Goal: Task Accomplishment & Management: Manage account settings

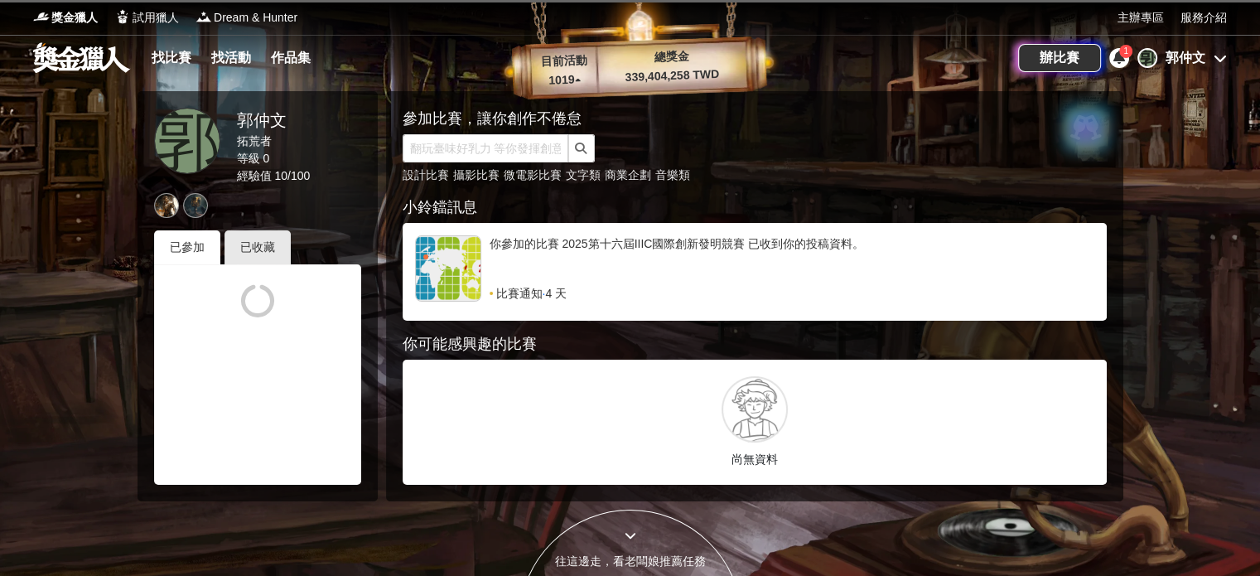
click at [1198, 59] on div "郭仲文" at bounding box center [1186, 58] width 40 height 20
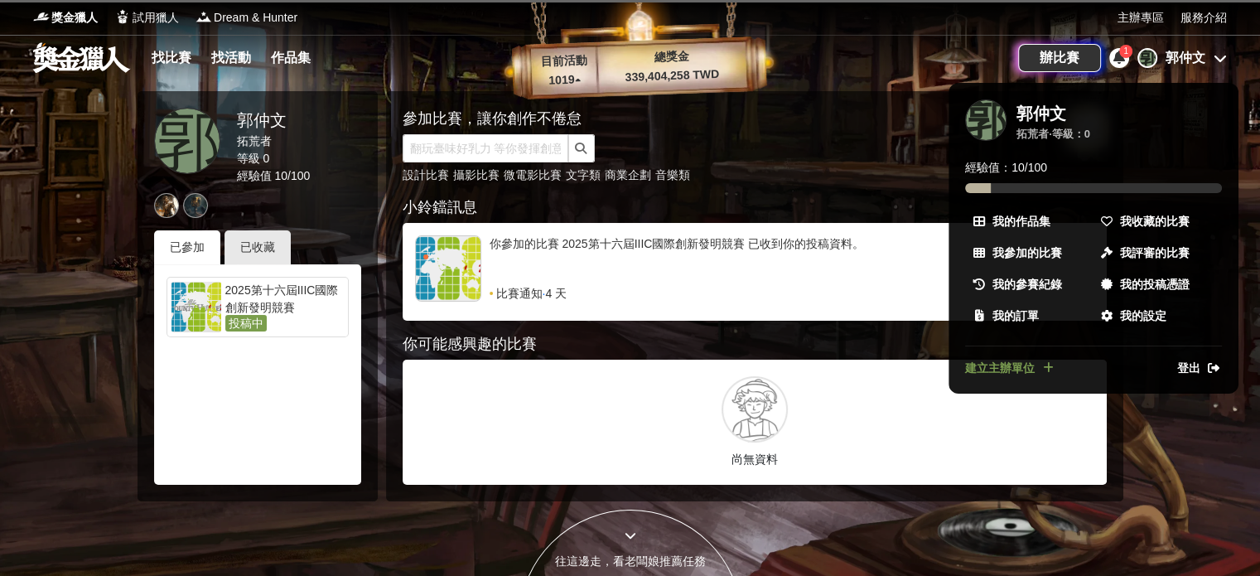
click at [1126, 52] on span "1" at bounding box center [1125, 50] width 5 height 9
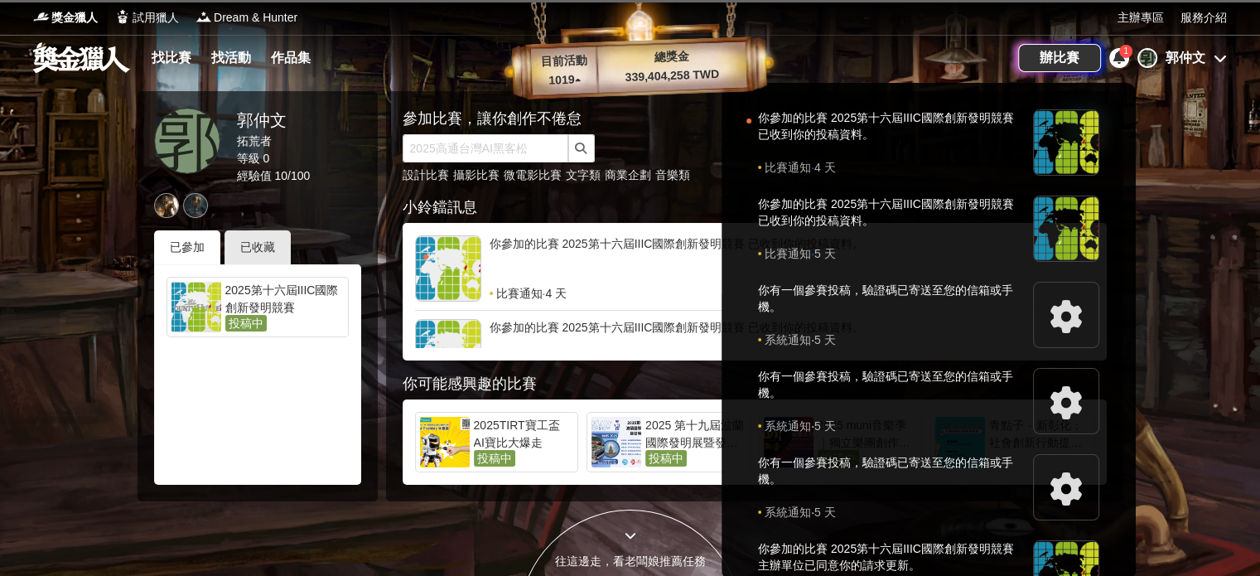
click at [1176, 288] on div at bounding box center [630, 288] width 1260 height 576
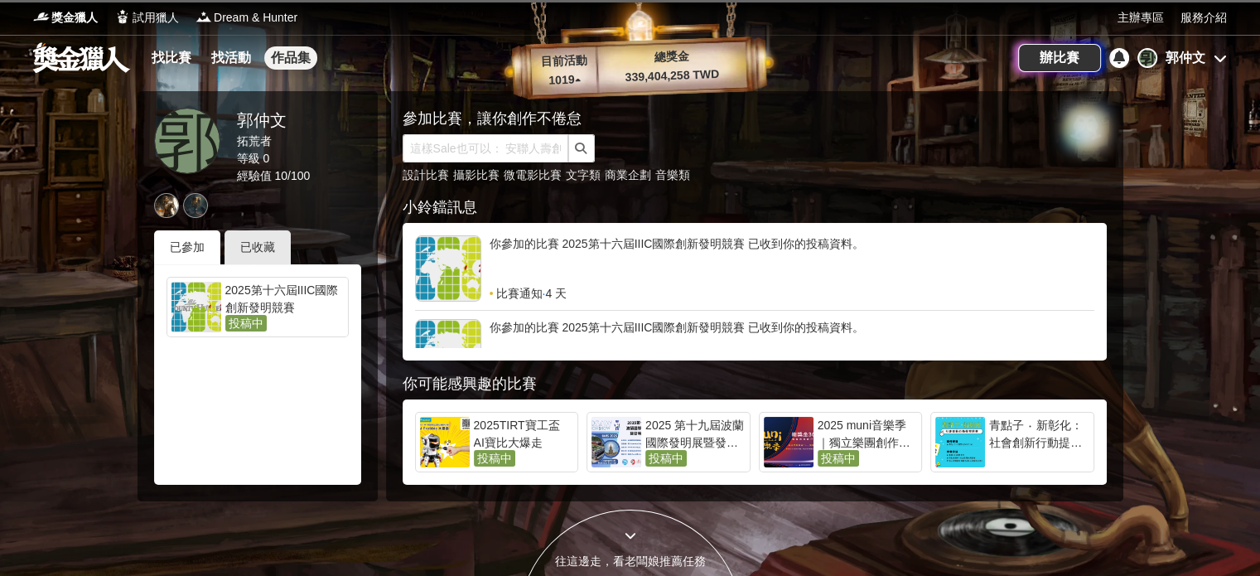
click at [275, 61] on link "作品集" at bounding box center [290, 57] width 53 height 23
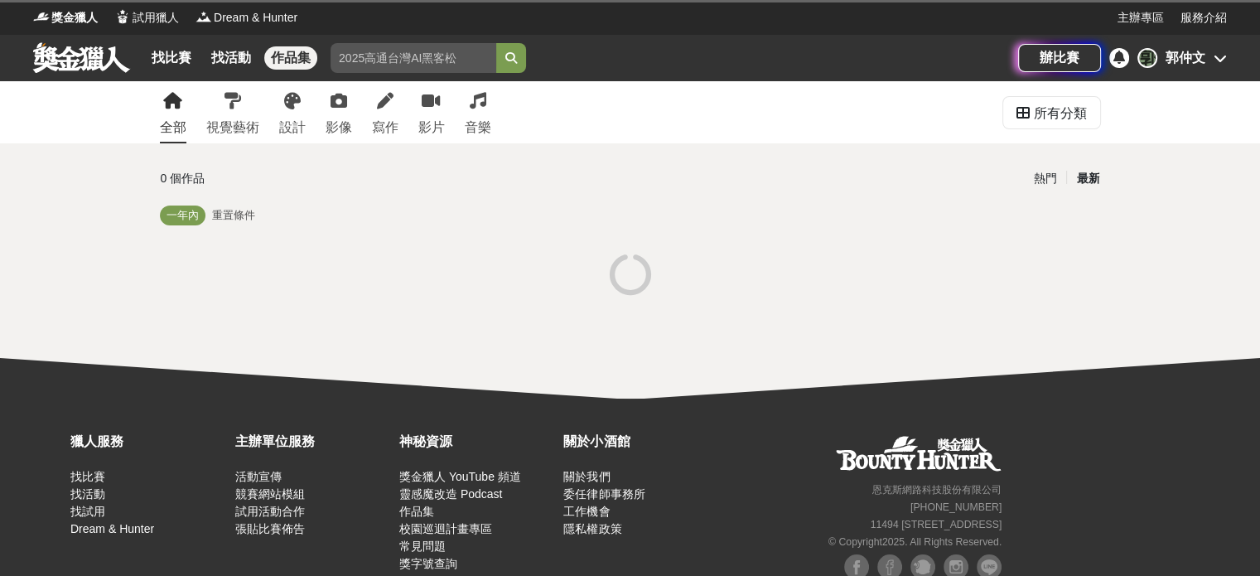
click at [1221, 66] on div "[PERSON_NAME]" at bounding box center [1182, 58] width 89 height 20
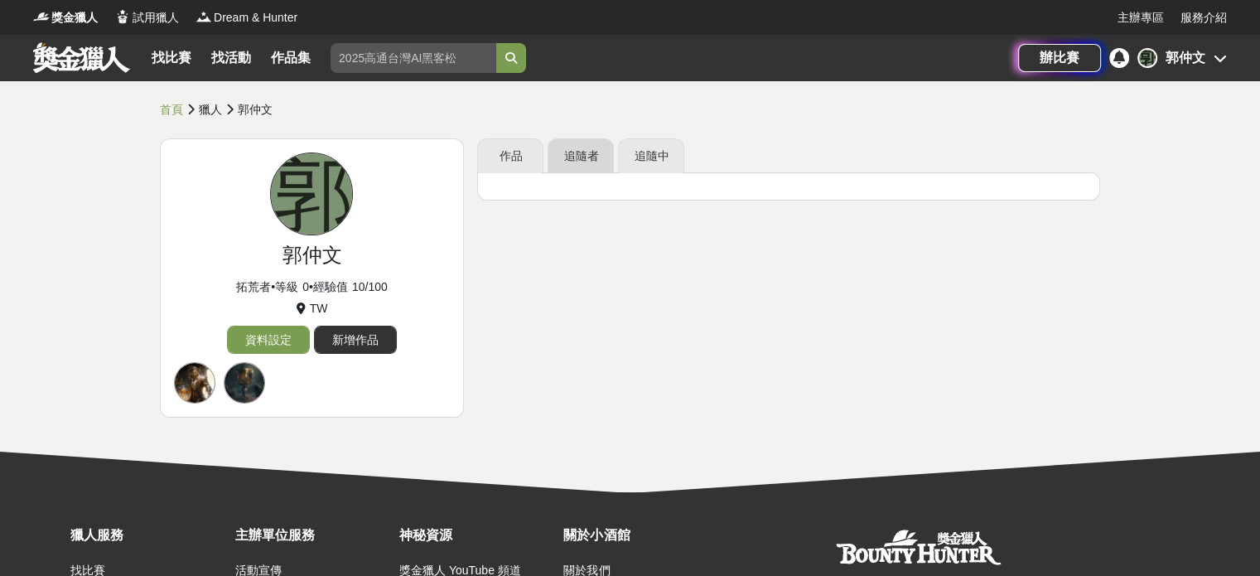
click at [577, 158] on link "追隨者" at bounding box center [581, 155] width 66 height 35
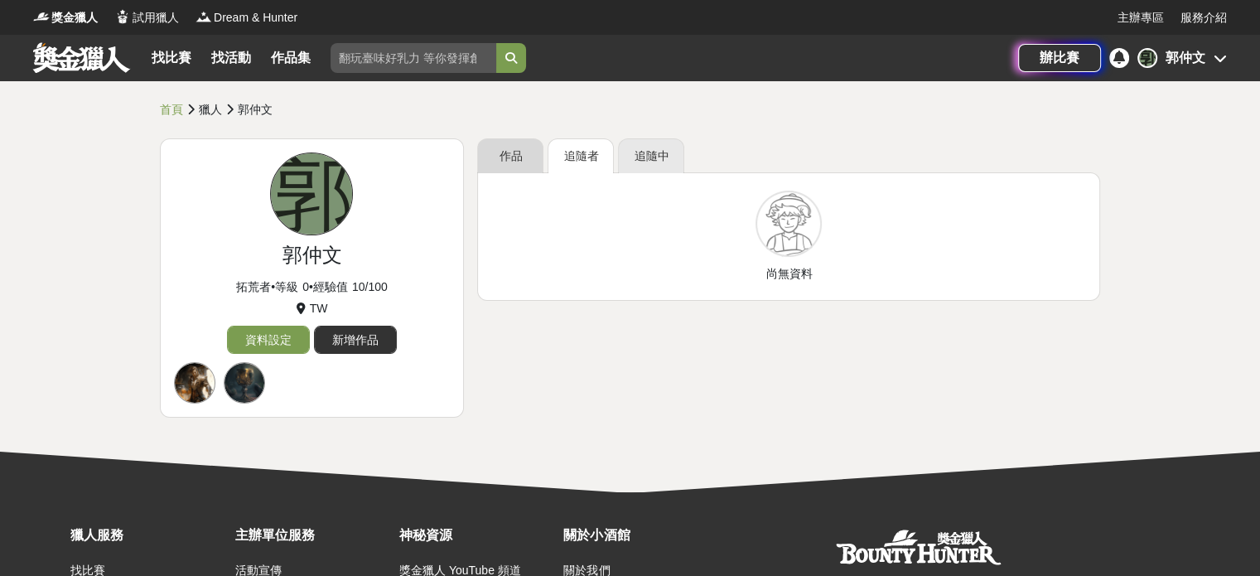
click at [527, 149] on link "作品" at bounding box center [510, 155] width 66 height 35
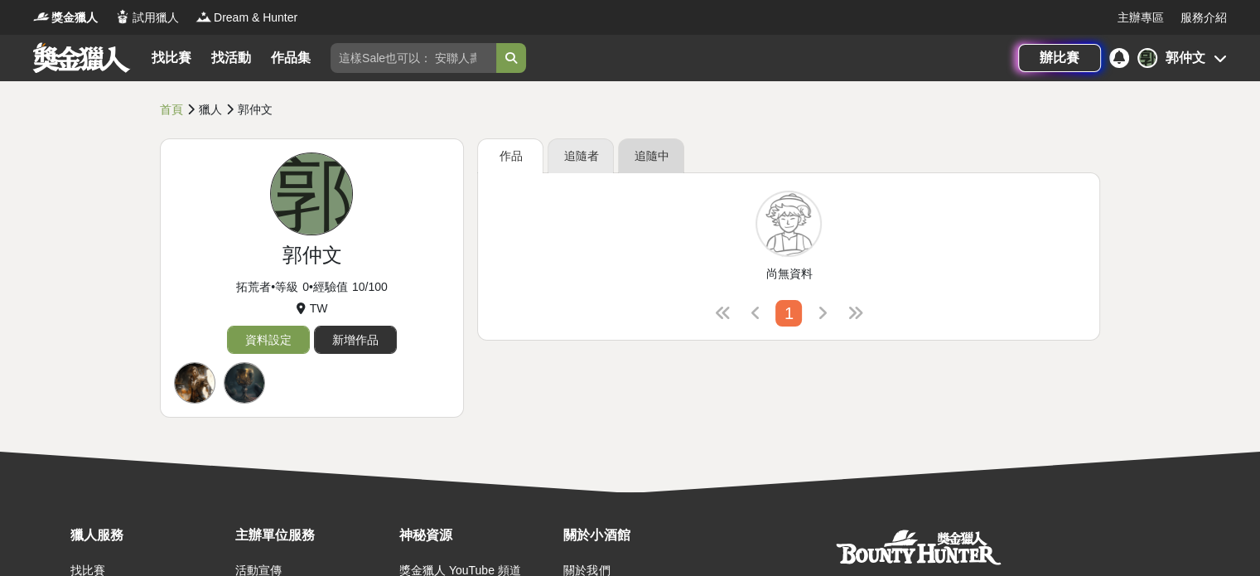
click at [664, 156] on link "追隨中" at bounding box center [651, 155] width 66 height 35
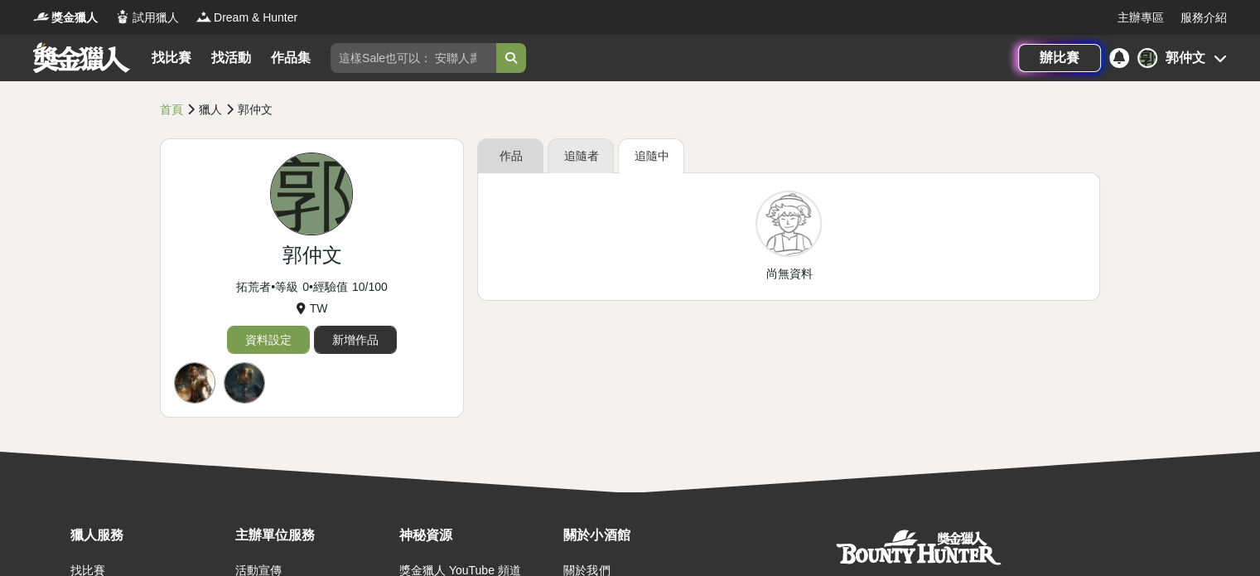
click at [510, 158] on link "作品" at bounding box center [510, 155] width 66 height 35
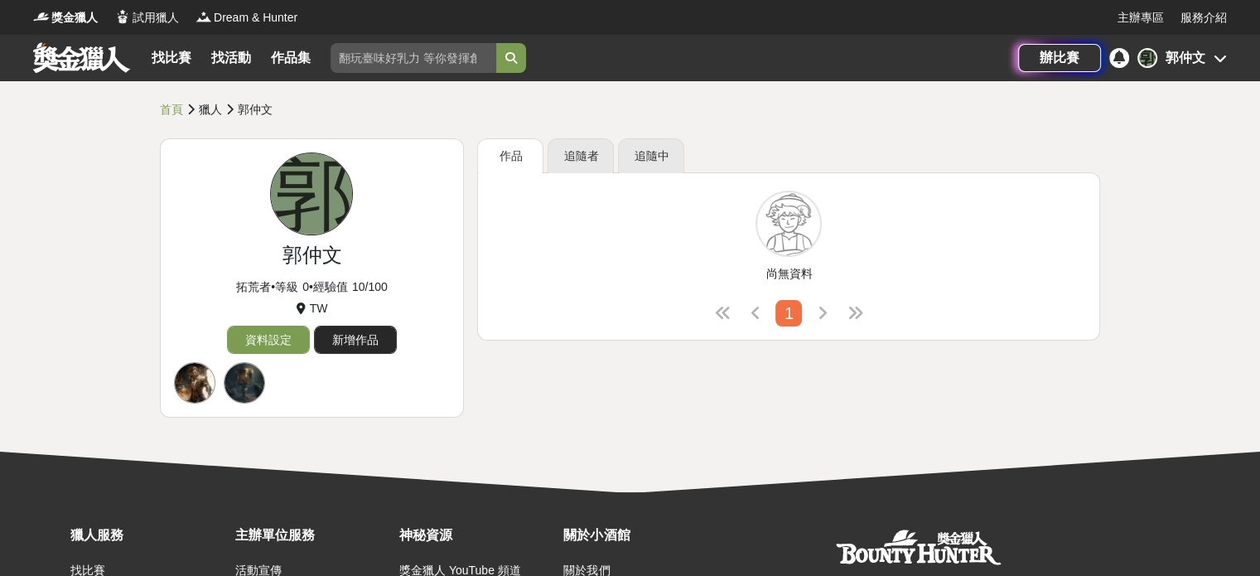
click at [353, 342] on link "新增作品" at bounding box center [355, 340] width 83 height 28
click at [1215, 62] on icon at bounding box center [1220, 57] width 13 height 13
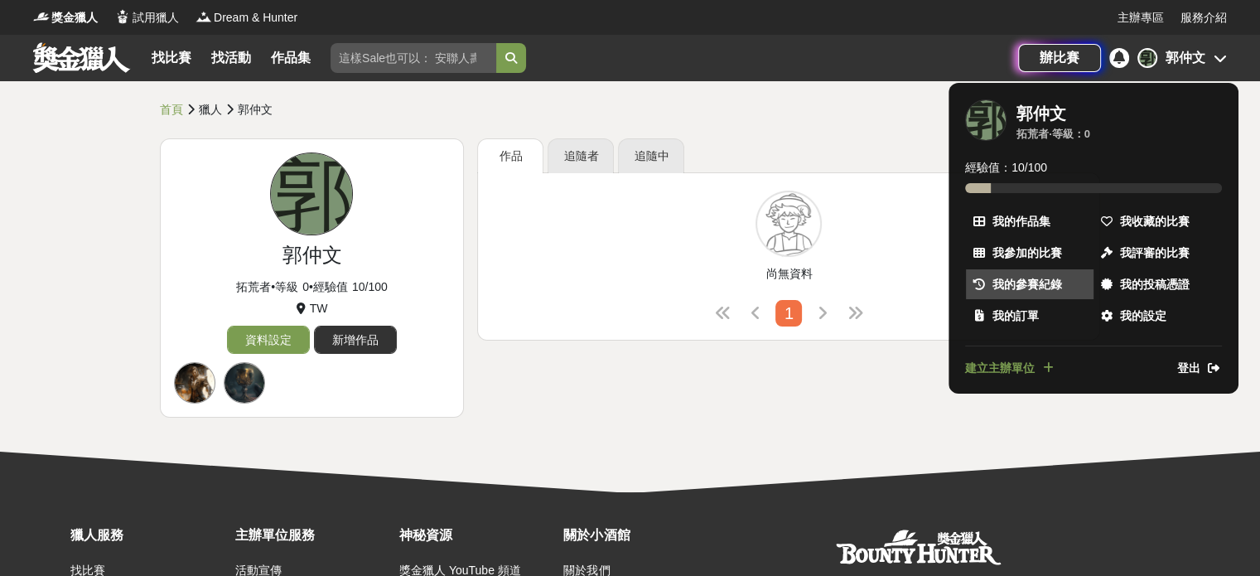
click at [1047, 283] on span "我的參賽紀錄" at bounding box center [1028, 284] width 70 height 17
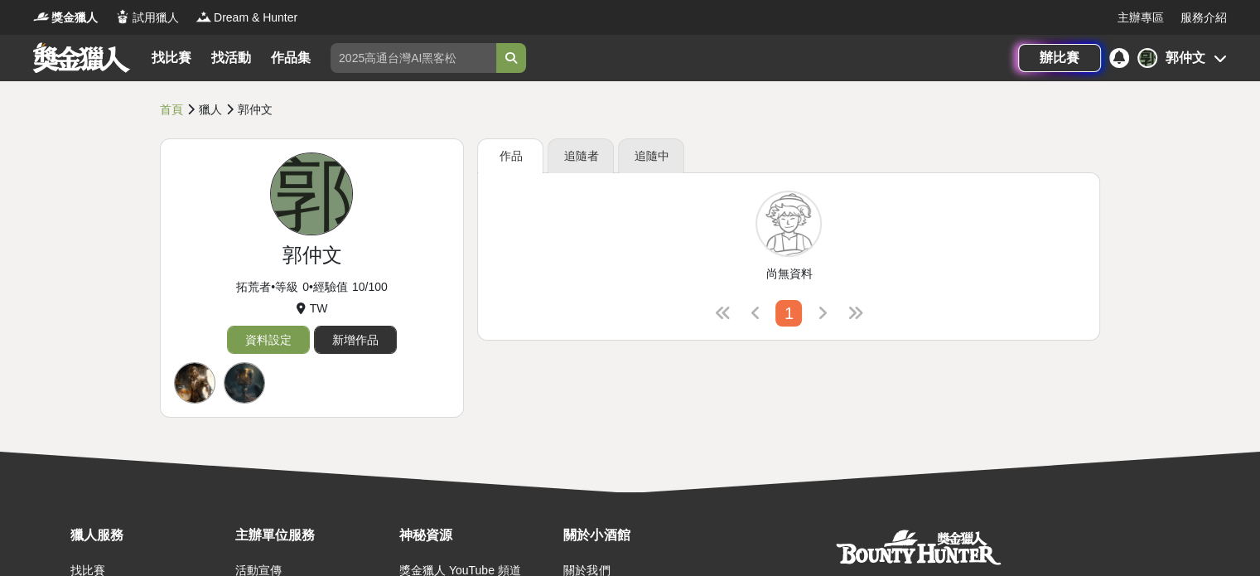
click at [1193, 59] on div "郭仲文" at bounding box center [1186, 58] width 40 height 20
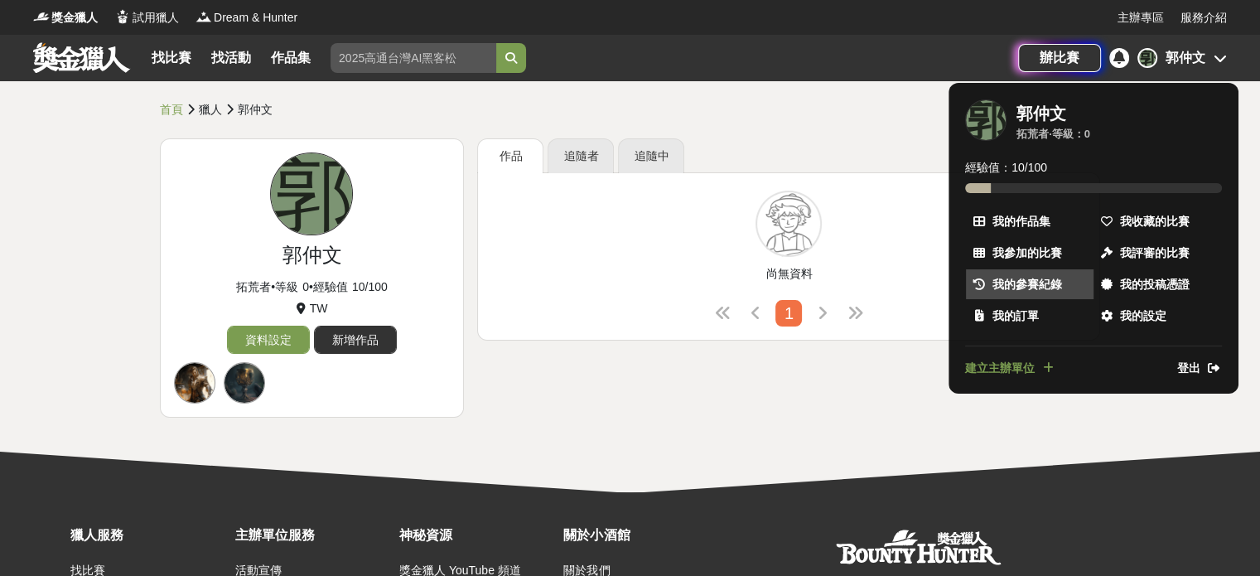
click at [1027, 276] on span "我的參賽紀錄" at bounding box center [1028, 284] width 70 height 17
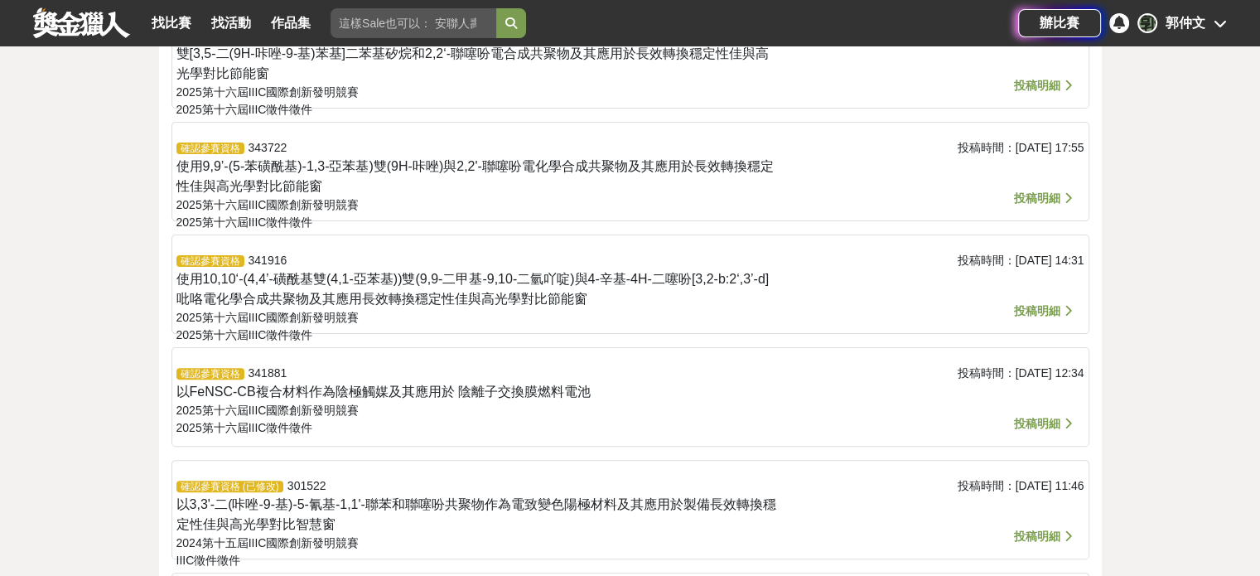
scroll to position [83, 0]
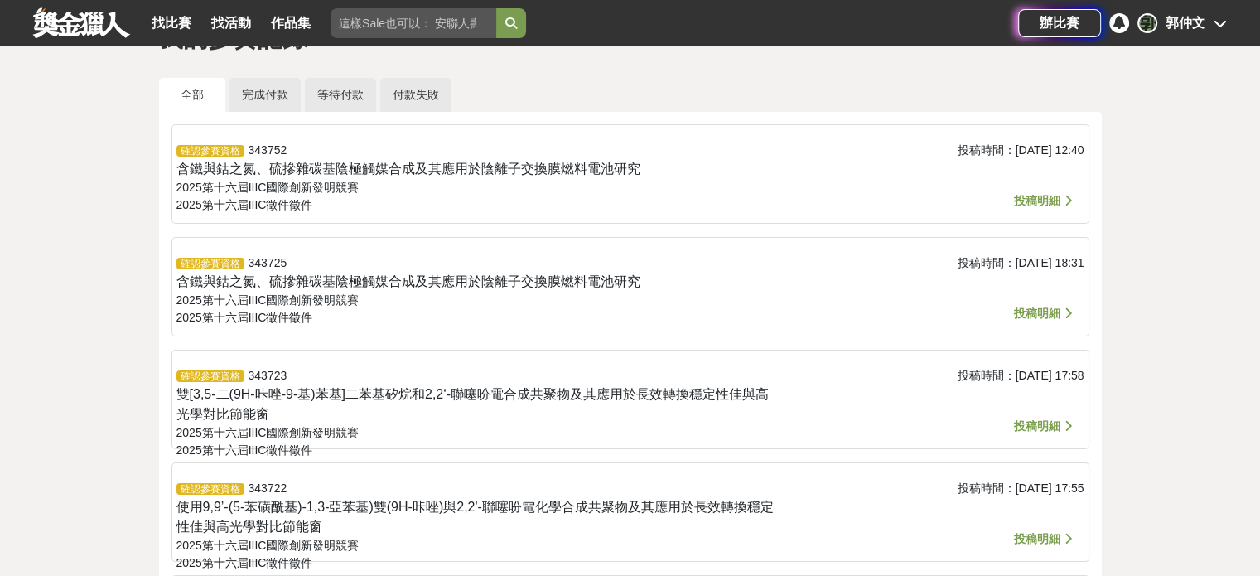
click at [232, 489] on span "確認參賽資格" at bounding box center [210, 489] width 68 height 12
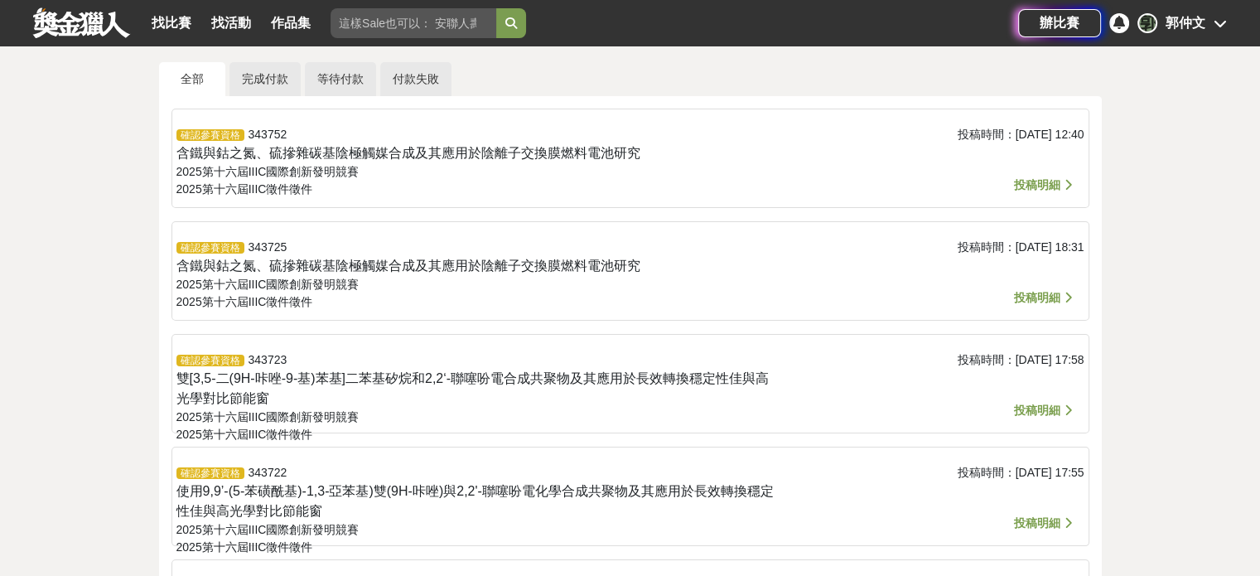
scroll to position [0, 0]
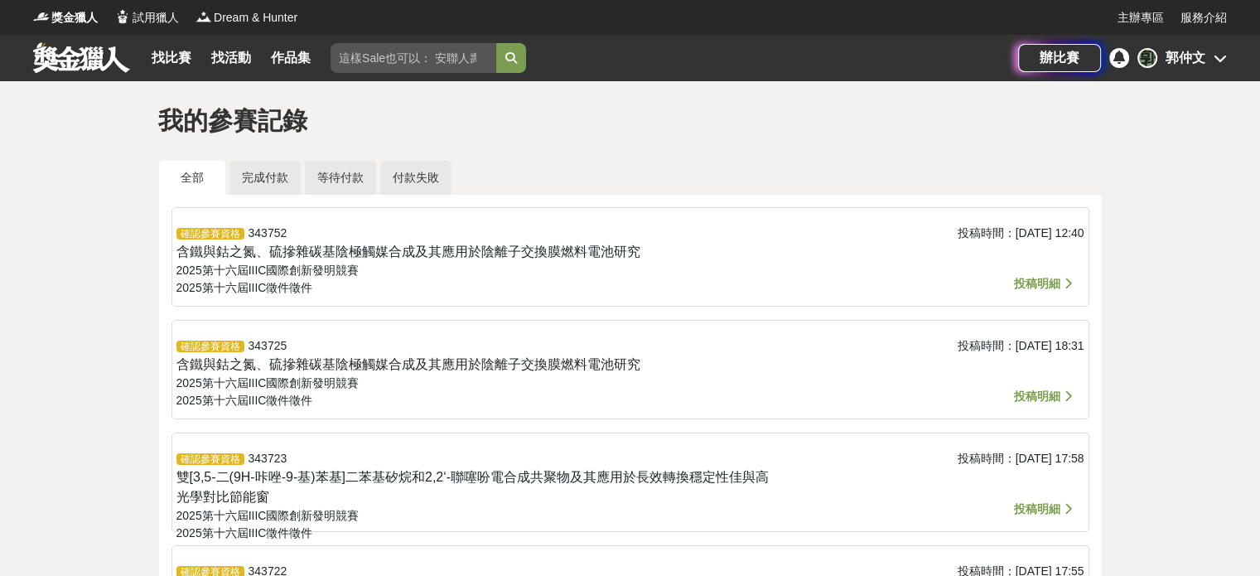
click at [1041, 287] on span "投稿明細" at bounding box center [1037, 283] width 46 height 13
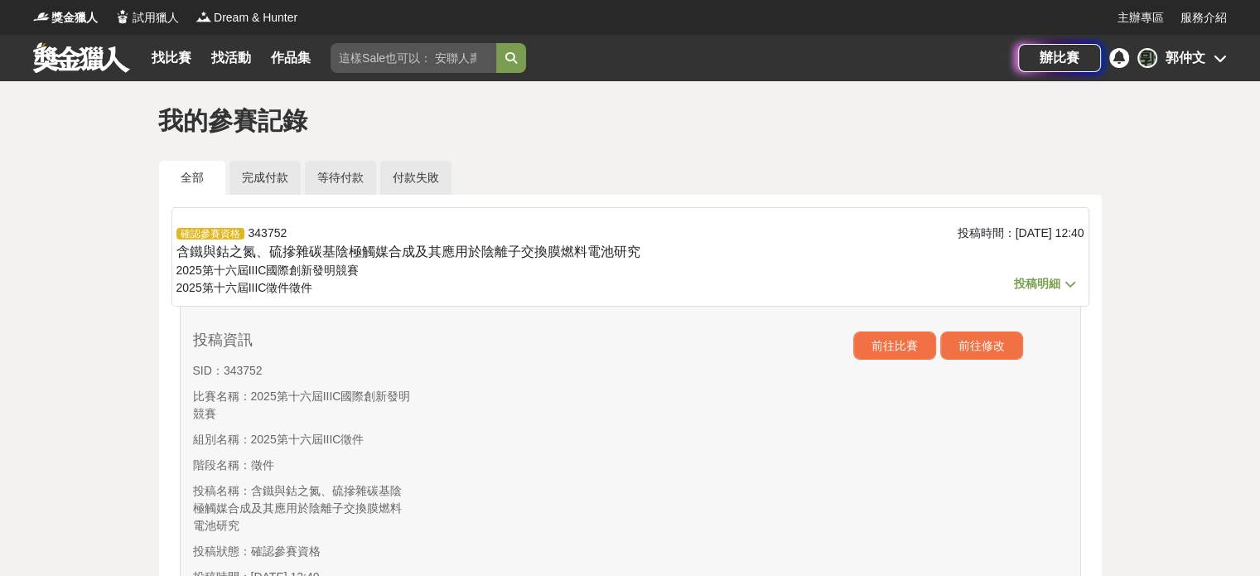
click at [1075, 282] on icon at bounding box center [1070, 284] width 20 height 16
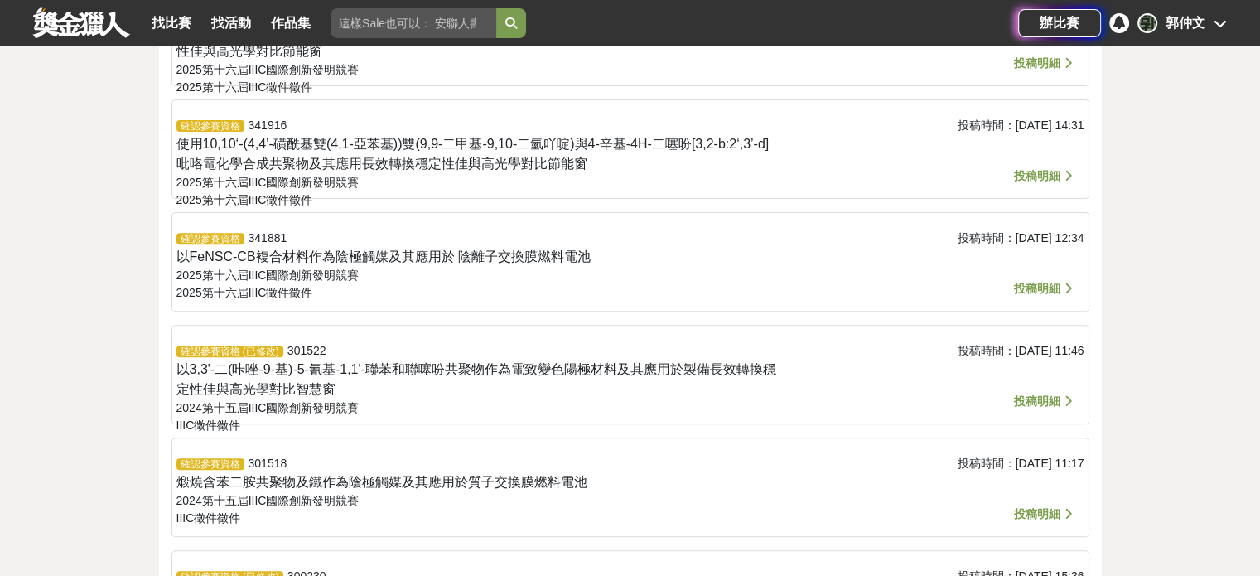
scroll to position [663, 0]
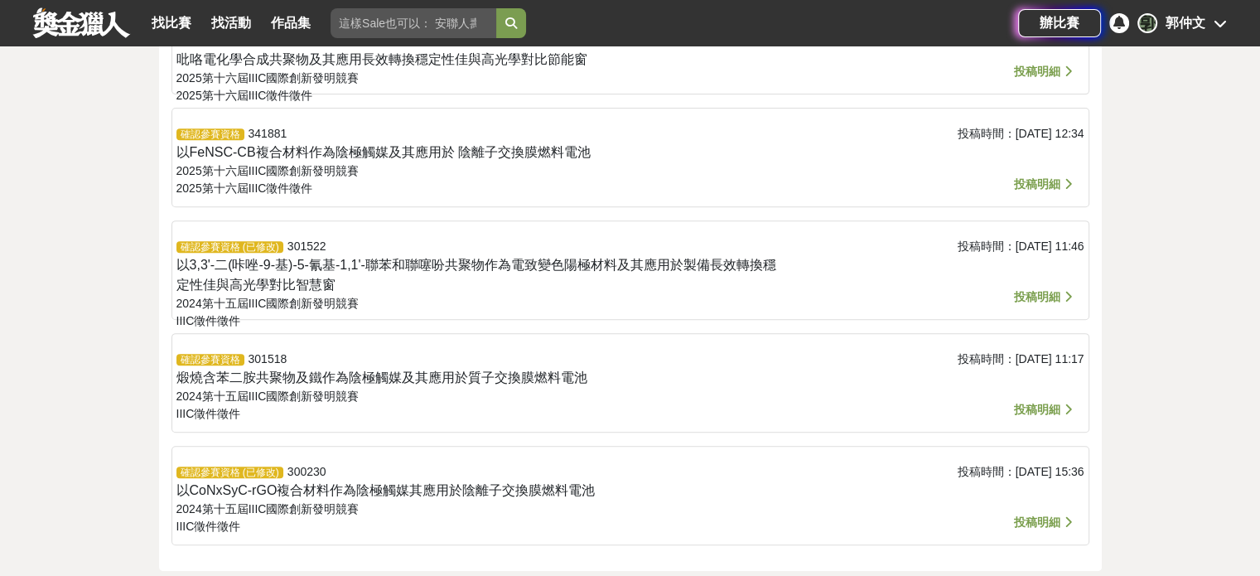
click at [1040, 292] on span "投稿明細" at bounding box center [1037, 296] width 46 height 13
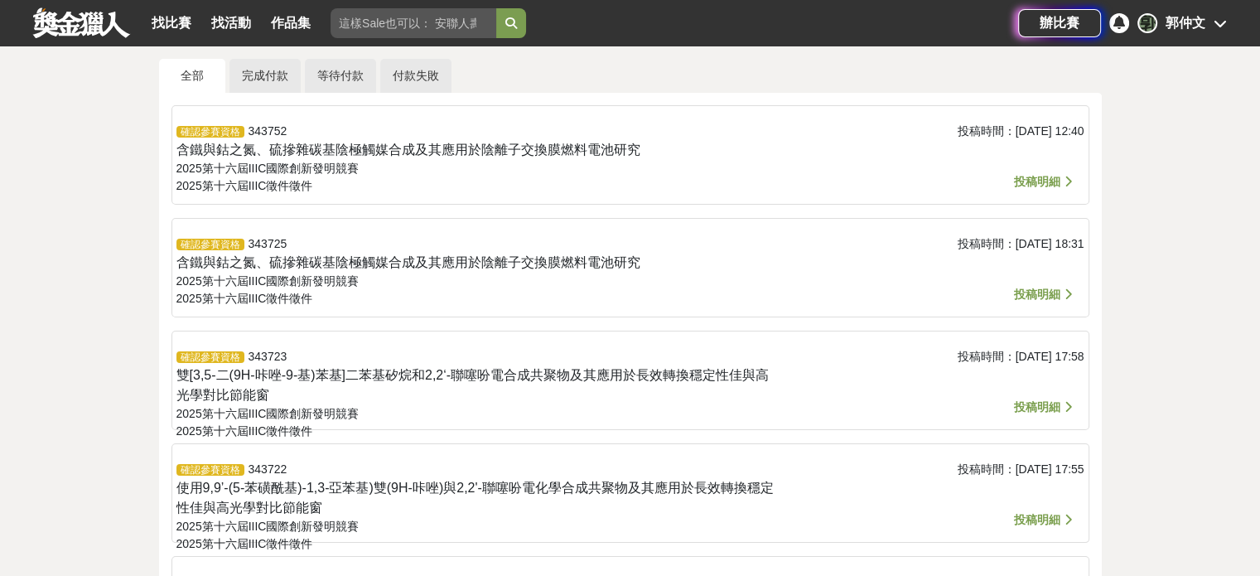
scroll to position [166, 0]
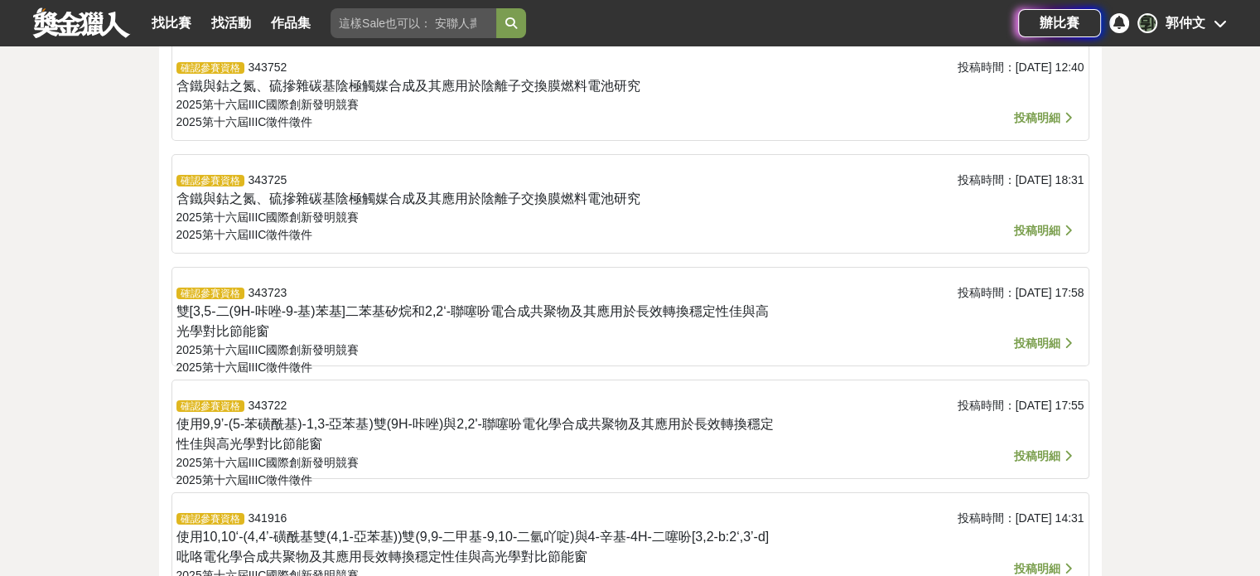
click at [1061, 453] on icon at bounding box center [1068, 456] width 16 height 20
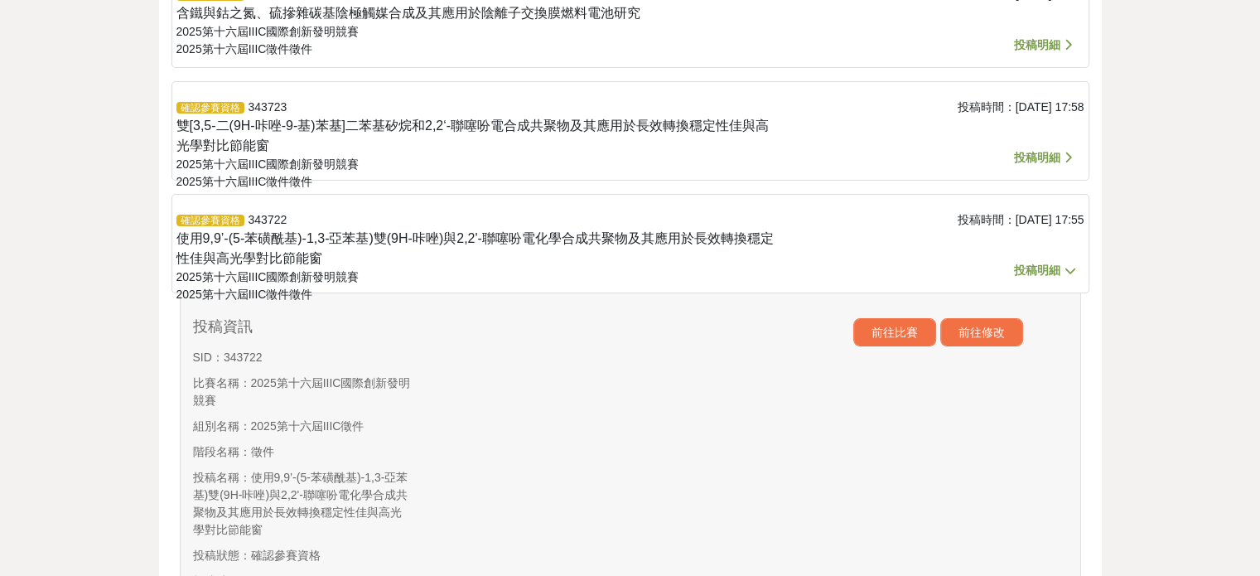
scroll to position [0, 0]
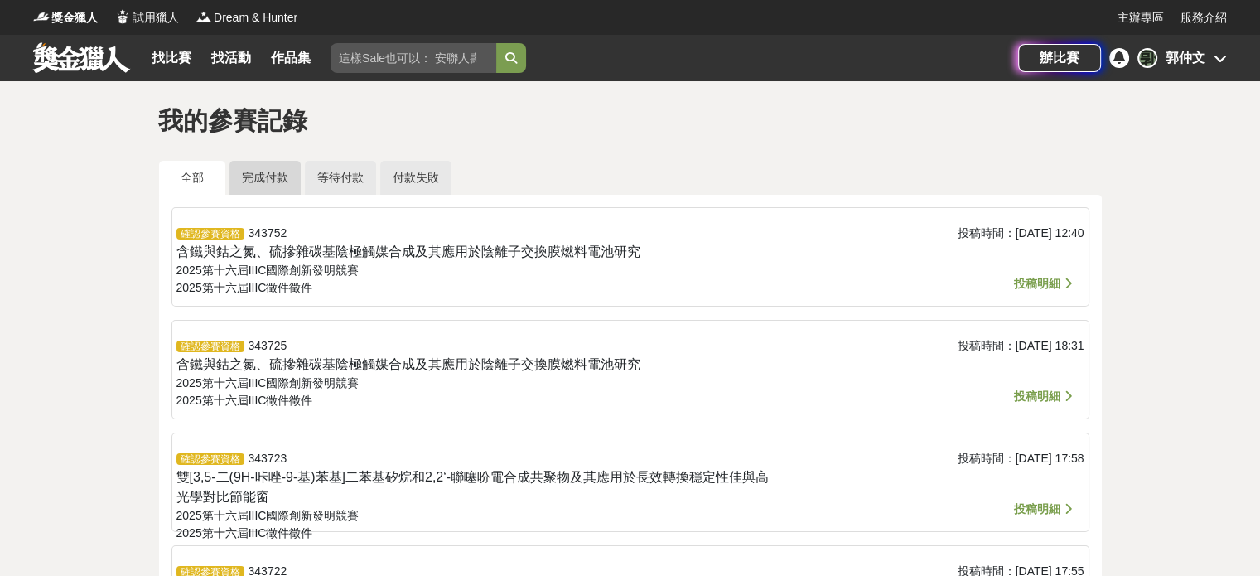
click at [282, 175] on link "完成付款" at bounding box center [264, 178] width 71 height 34
click at [319, 179] on link "等待付款" at bounding box center [340, 178] width 71 height 34
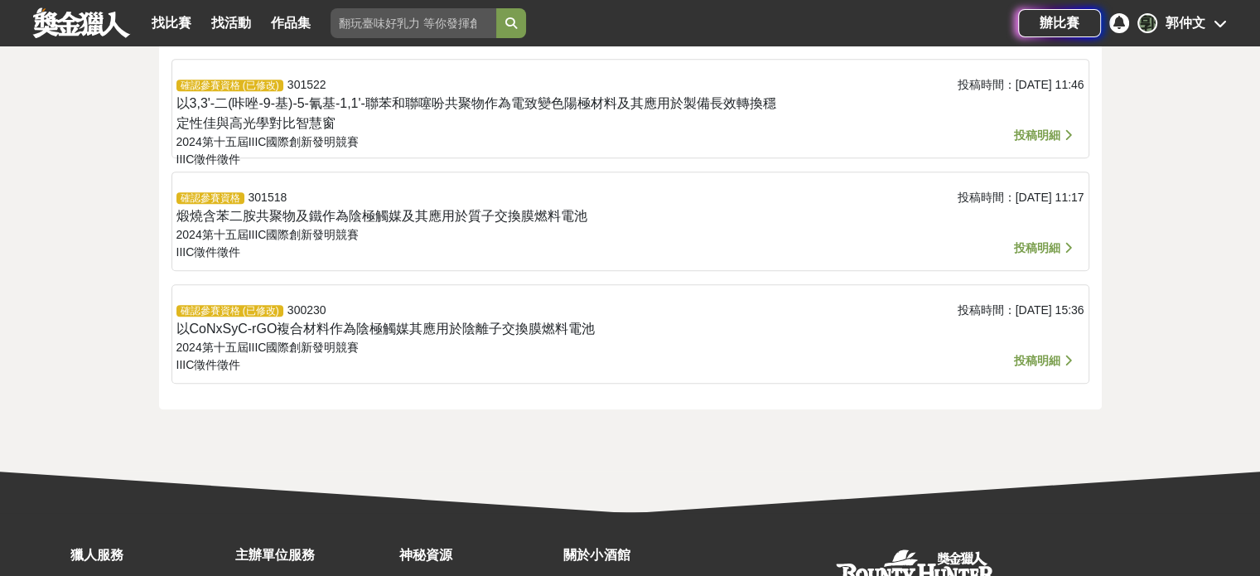
scroll to position [829, 0]
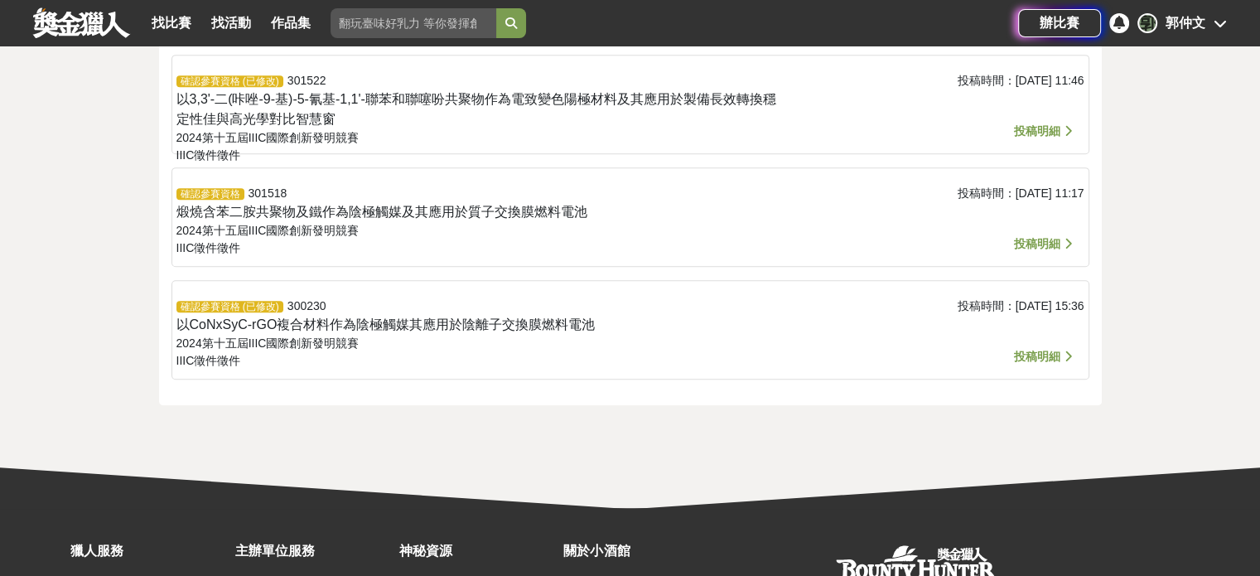
click at [1031, 355] on span "投稿明細" at bounding box center [1037, 356] width 46 height 13
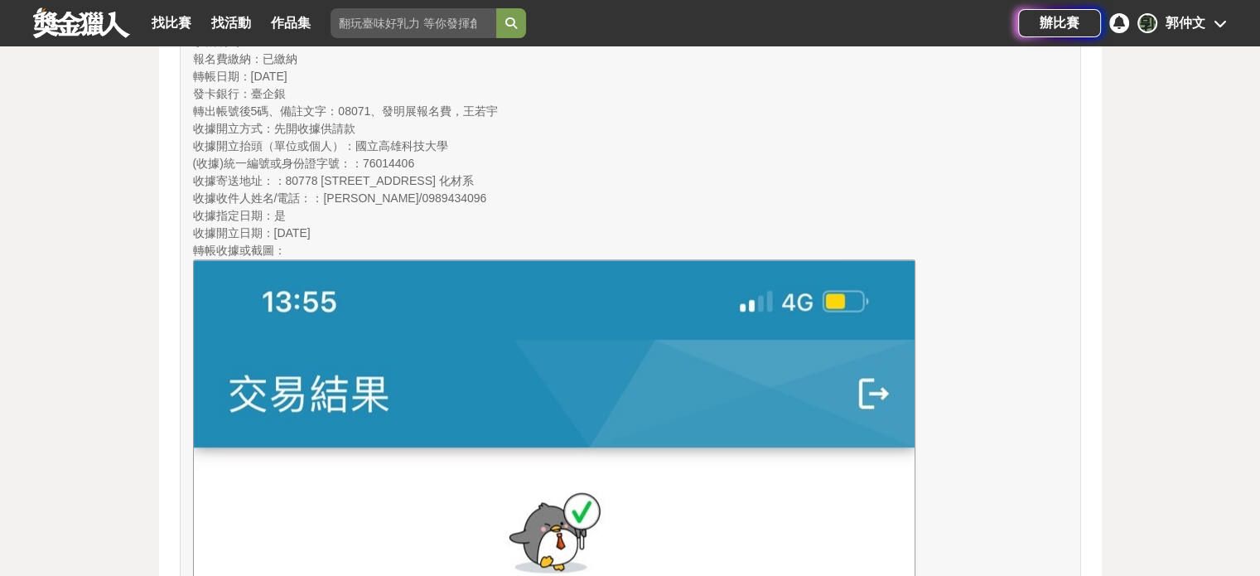
scroll to position [0, 0]
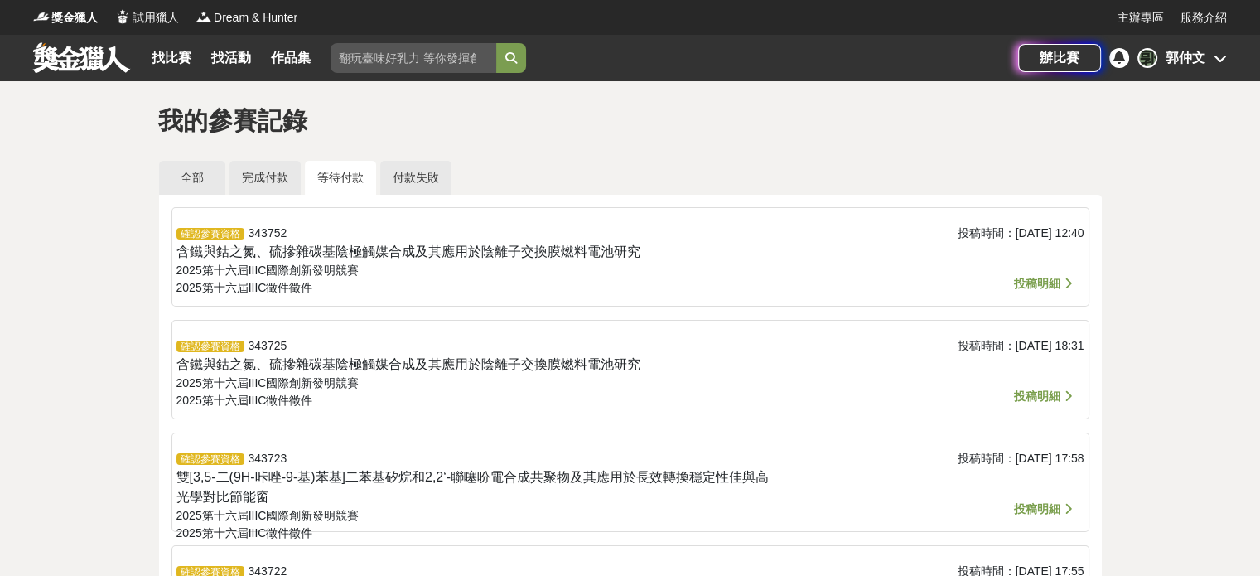
click at [1061, 277] on icon at bounding box center [1068, 283] width 16 height 20
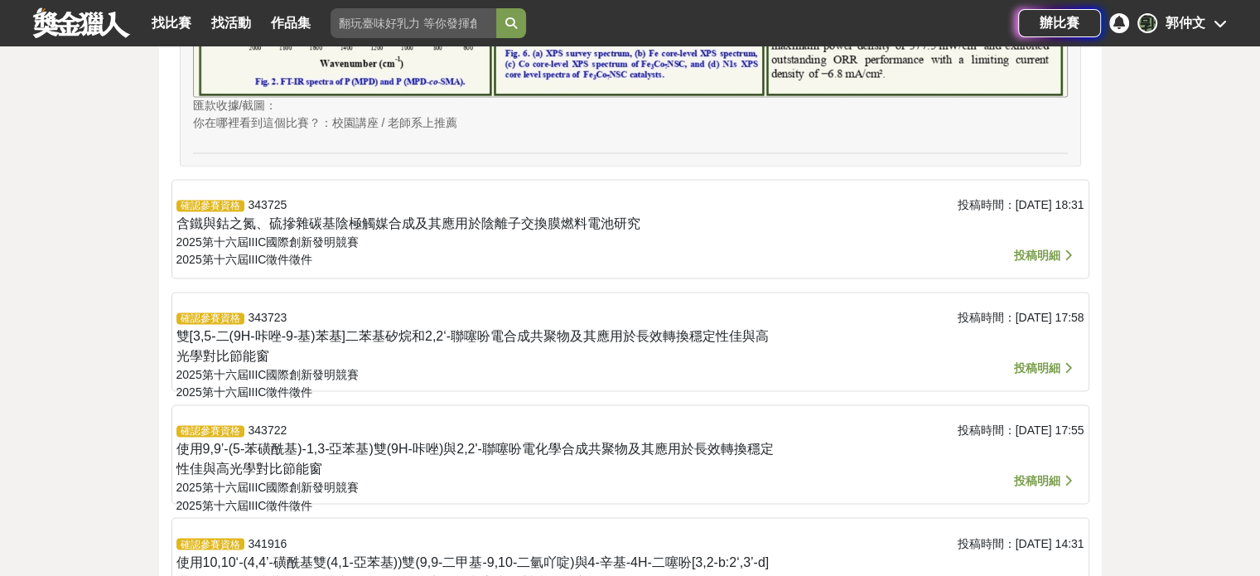
drag, startPoint x: 801, startPoint y: 446, endPoint x: 799, endPoint y: 435, distance: 11.1
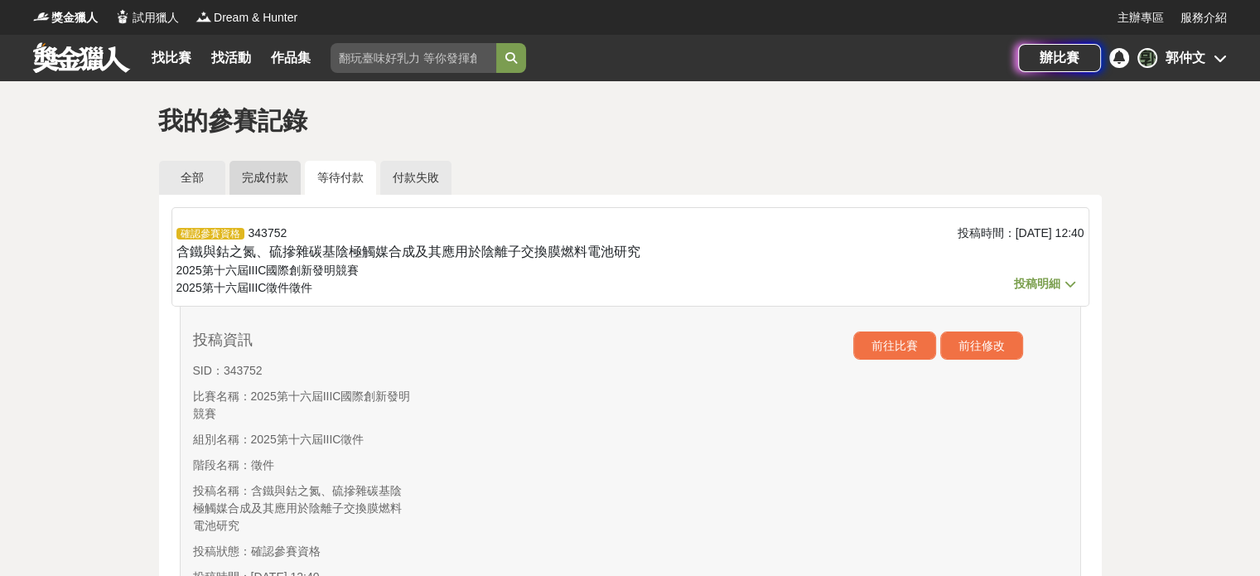
click at [267, 171] on link "完成付款" at bounding box center [264, 178] width 71 height 34
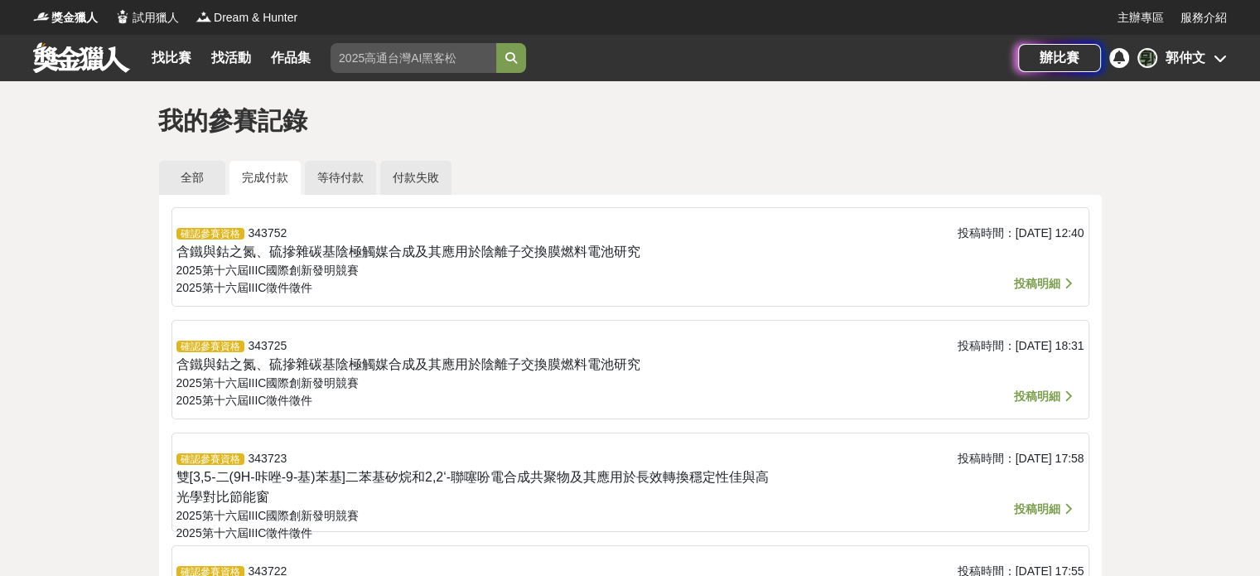
click at [1041, 283] on span "投稿明細" at bounding box center [1037, 283] width 46 height 13
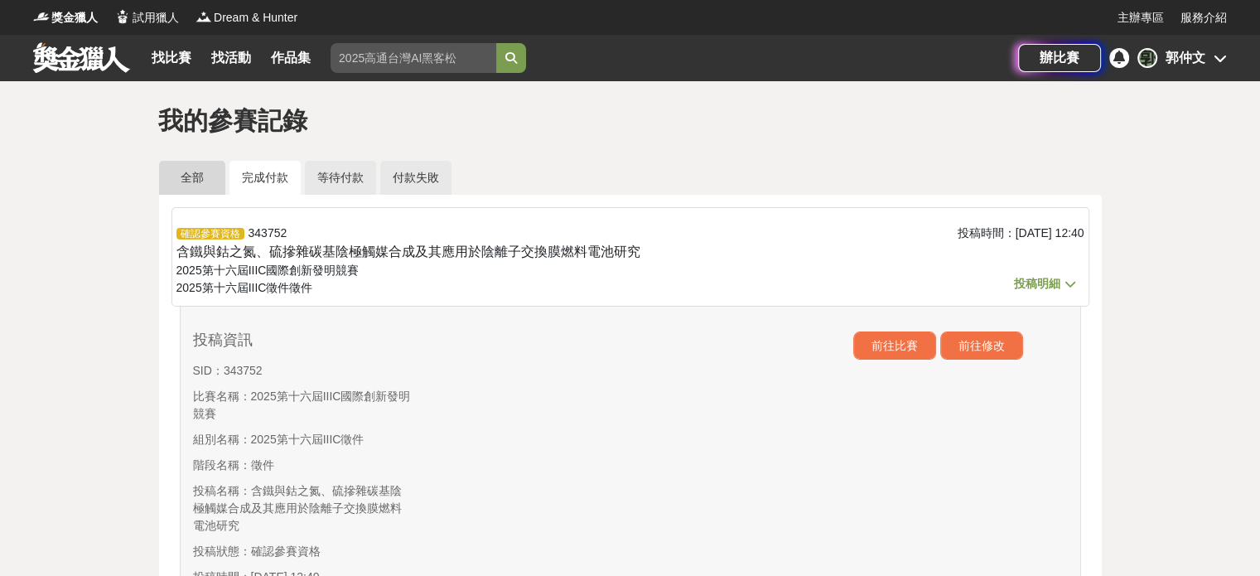
click at [208, 185] on link "全部" at bounding box center [192, 178] width 66 height 34
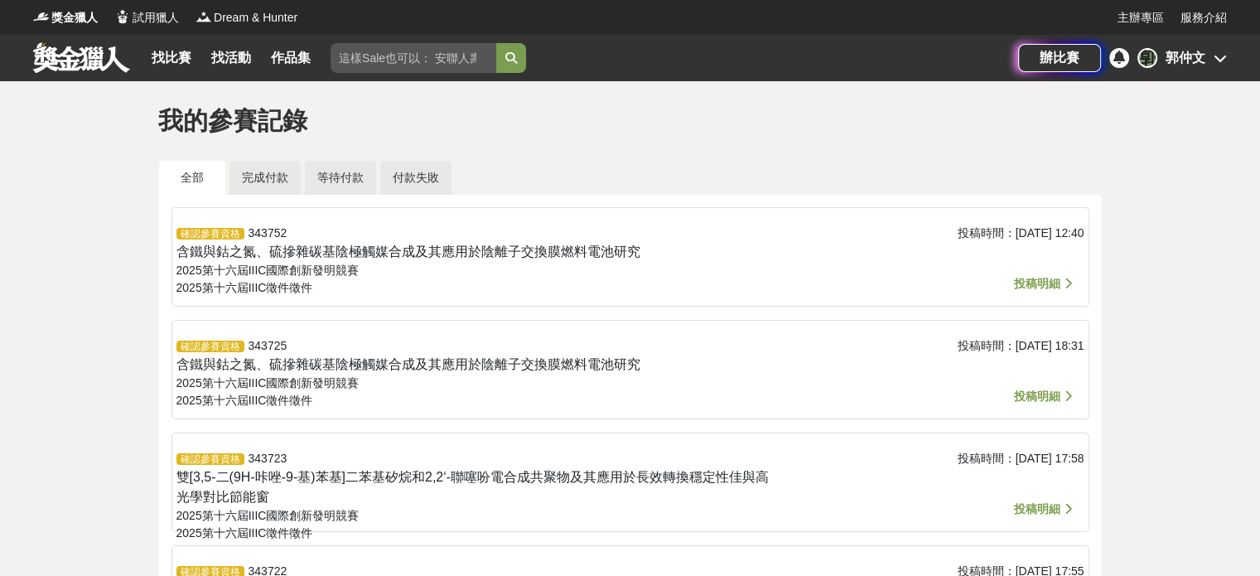
click at [1216, 65] on div "[PERSON_NAME]" at bounding box center [1182, 58] width 89 height 20
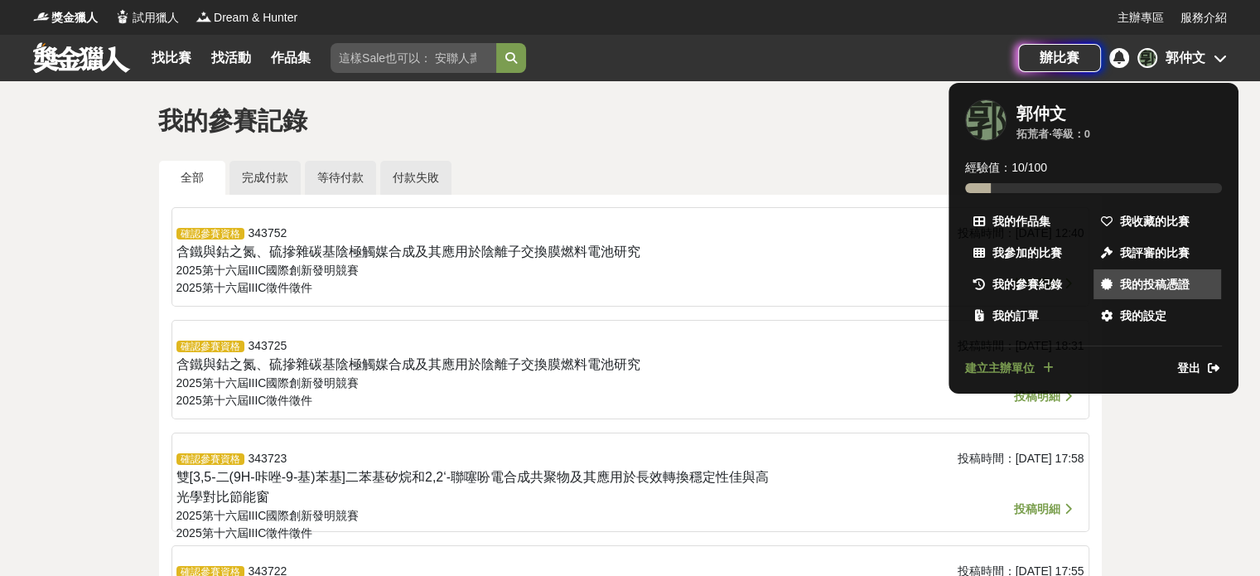
click at [1178, 288] on span "我的投稿憑證" at bounding box center [1155, 284] width 70 height 17
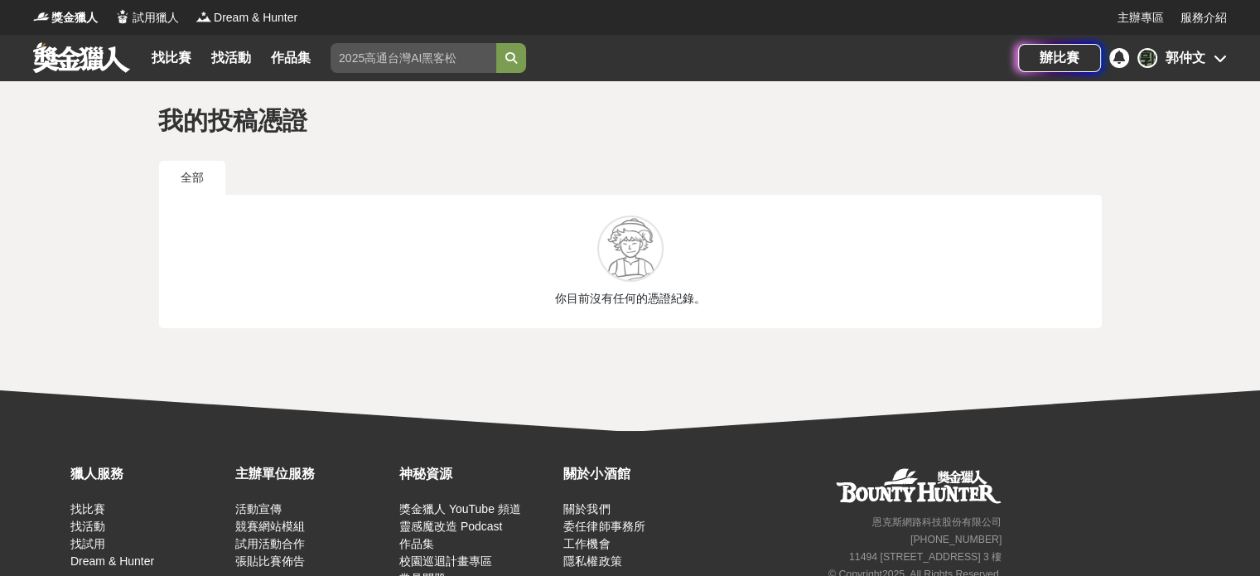
click at [1172, 58] on div "郭仲文" at bounding box center [1186, 58] width 40 height 20
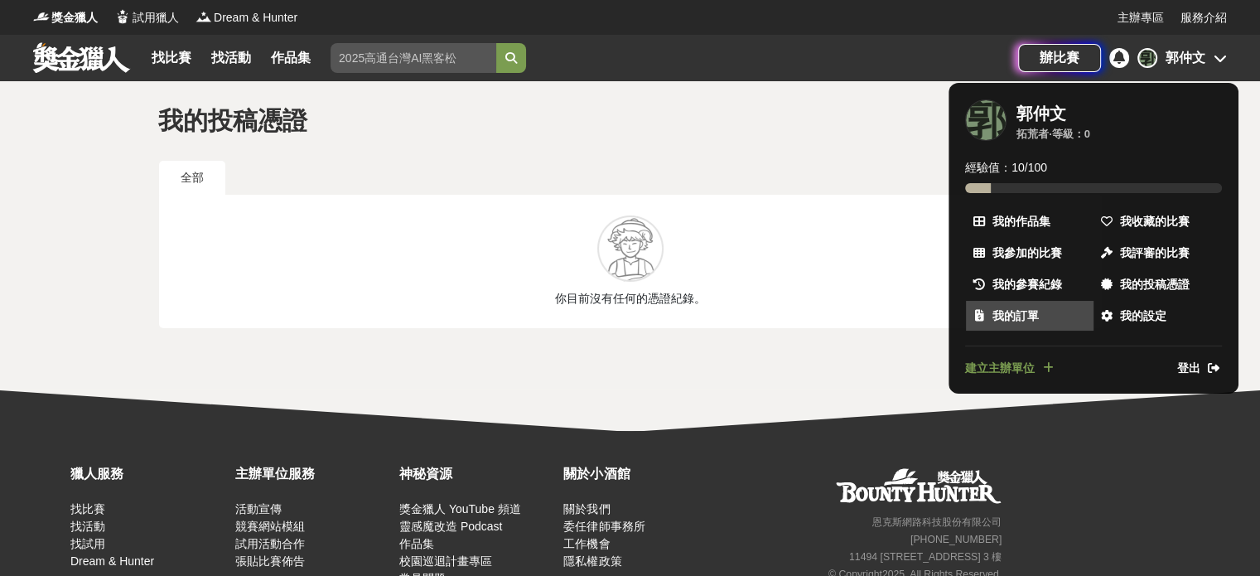
click at [1044, 305] on link "我的訂單" at bounding box center [1030, 316] width 128 height 30
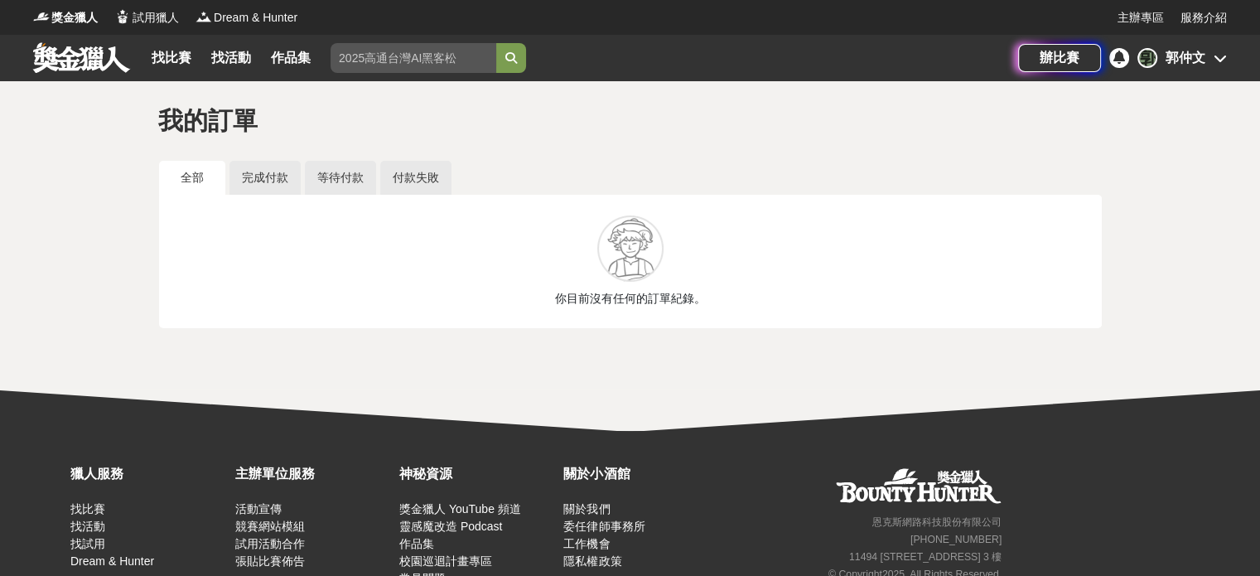
click at [1171, 60] on div "郭仲文" at bounding box center [1186, 58] width 40 height 20
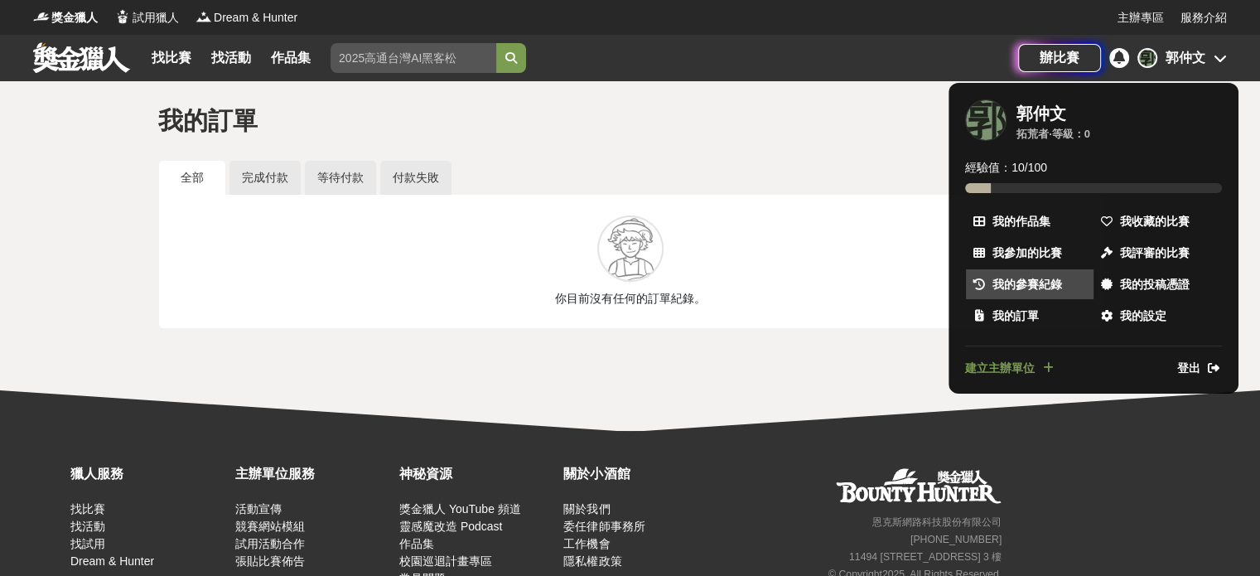
click at [1059, 271] on link "我的參賽紀錄" at bounding box center [1030, 284] width 128 height 30
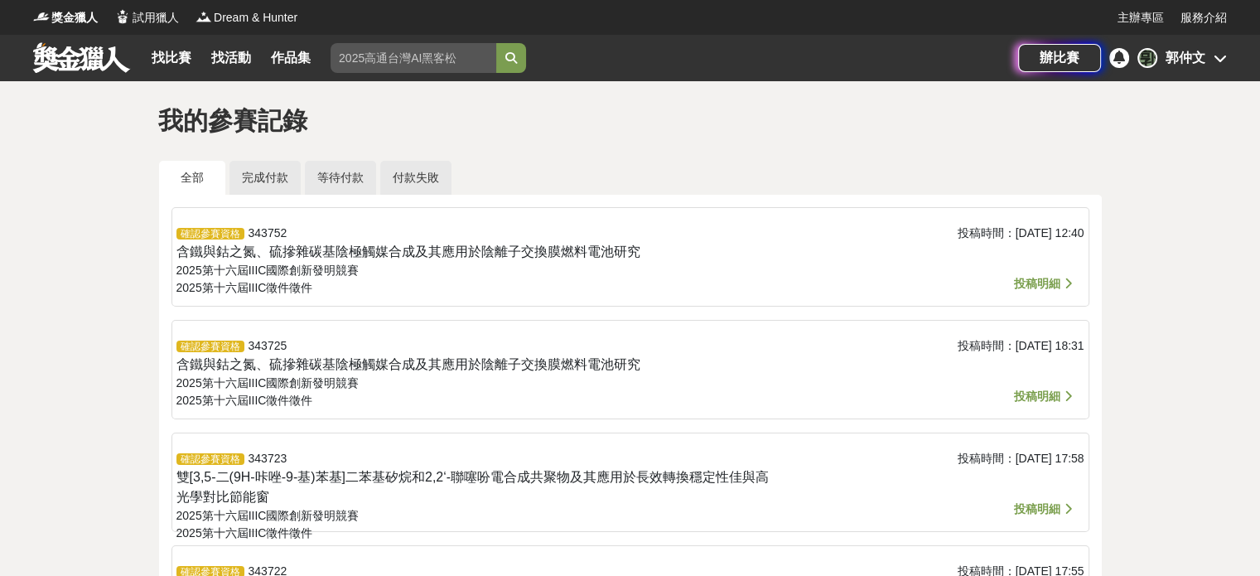
click at [1051, 282] on span "投稿明細" at bounding box center [1037, 283] width 46 height 13
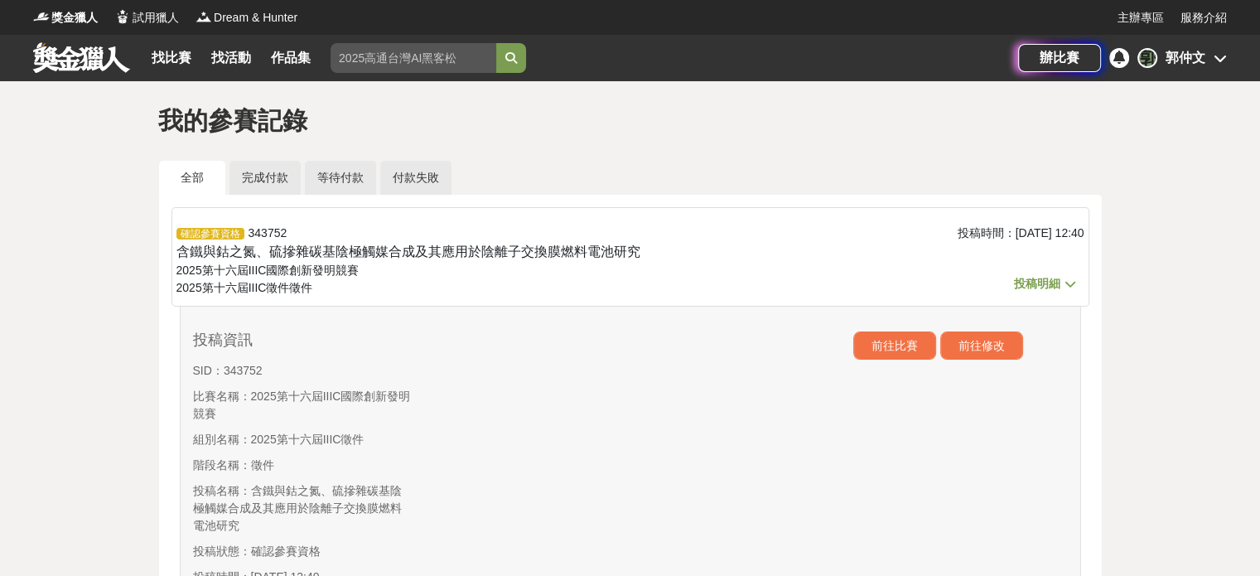
click at [1065, 279] on icon at bounding box center [1070, 284] width 20 height 16
